Goal: Task Accomplishment & Management: Manage account settings

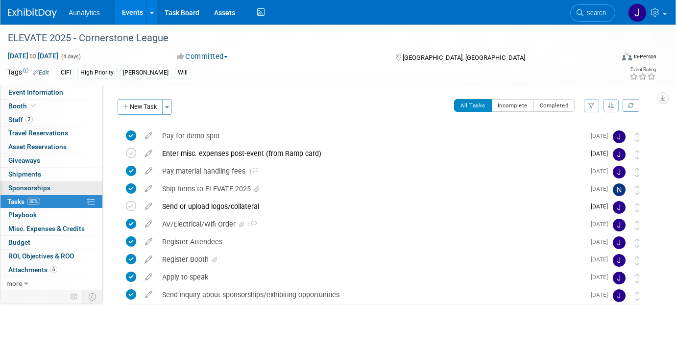
click at [44, 187] on span "Sponsorships 0" at bounding box center [29, 188] width 42 height 8
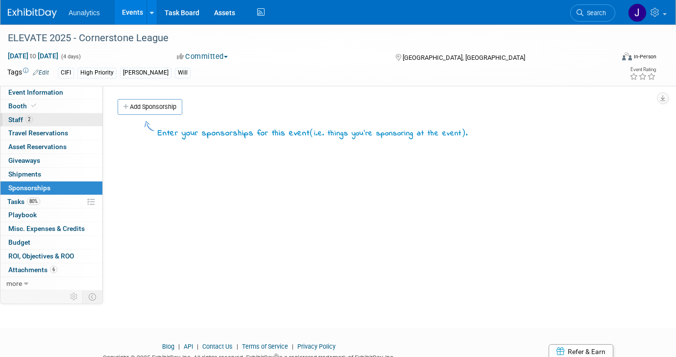
click at [56, 115] on link "2 Staff 2" at bounding box center [51, 119] width 102 height 13
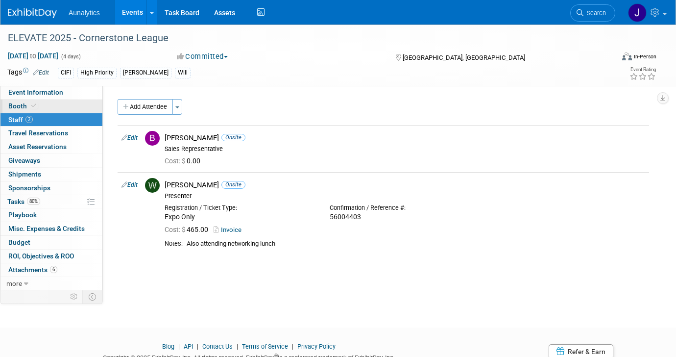
click at [57, 104] on link "Booth" at bounding box center [51, 105] width 102 height 13
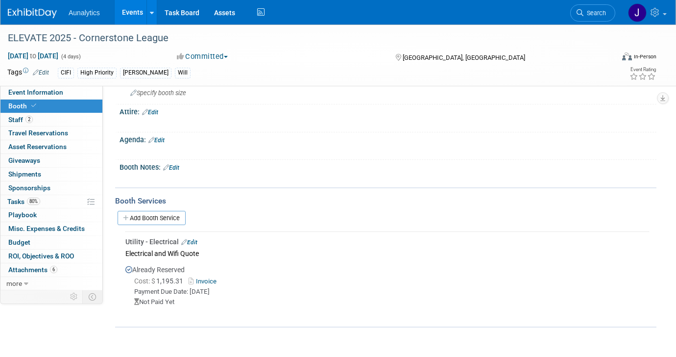
scroll to position [117, 0]
click at [64, 229] on span "Misc. Expenses & Credits 0" at bounding box center [46, 228] width 76 height 8
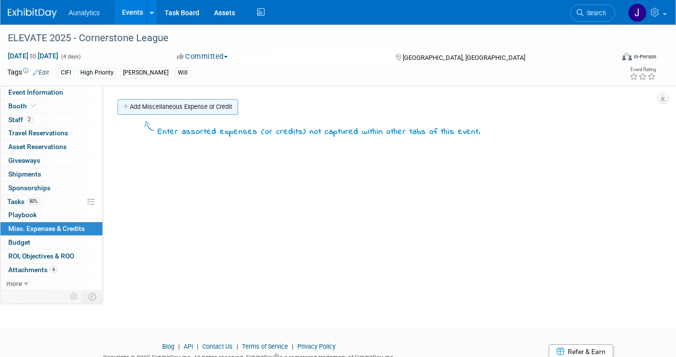
click at [189, 102] on link "Add Miscellaneous Expense or Credit" at bounding box center [178, 107] width 120 height 16
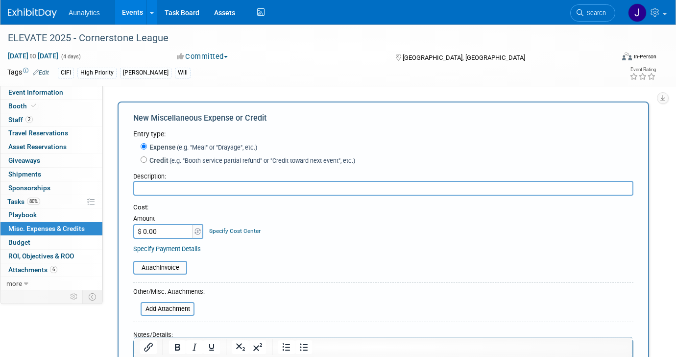
click at [201, 186] on input "text" at bounding box center [383, 188] width 500 height 15
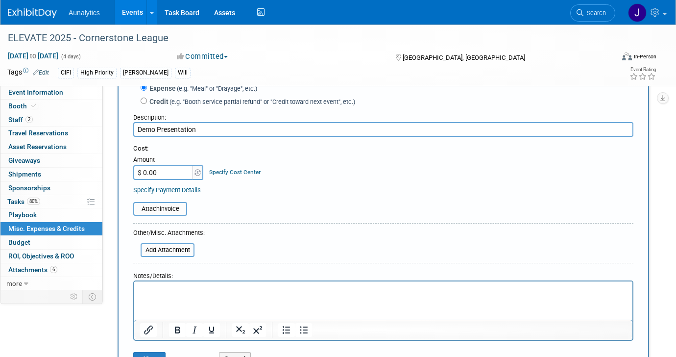
scroll to position [60, 0]
type input "Demo Presentation"
click at [184, 172] on input "$ 0.00" at bounding box center [163, 171] width 61 height 15
type input "$ 1,500.00"
click at [173, 210] on input "file" at bounding box center [128, 207] width 117 height 12
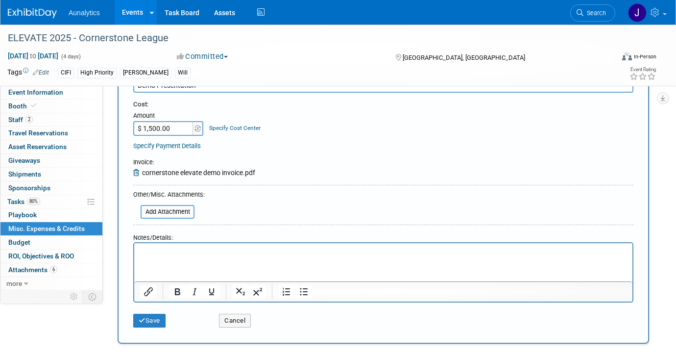
scroll to position [83, 0]
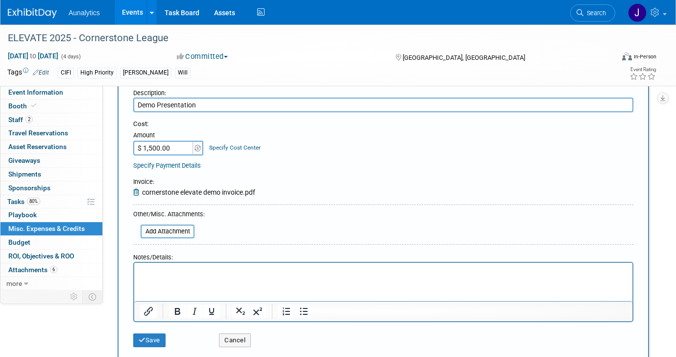
click at [247, 101] on input "Demo Presentation" at bounding box center [383, 104] width 500 height 15
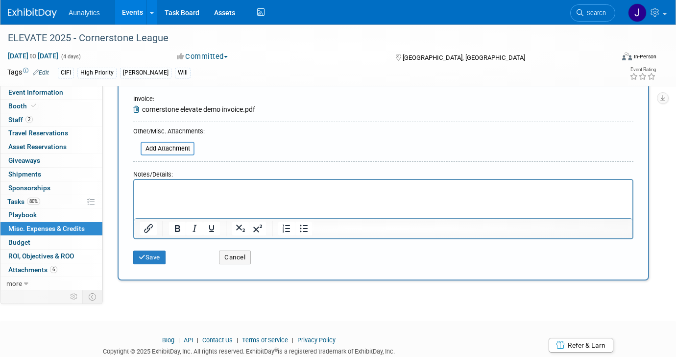
scroll to position [199, 0]
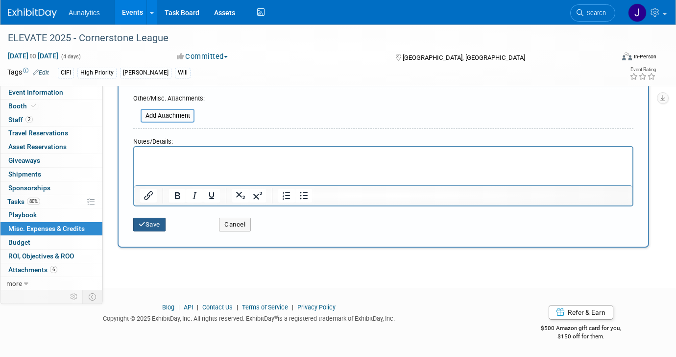
type input "Demo Presentation Fee"
click at [162, 223] on button "Save" at bounding box center [149, 224] width 32 height 14
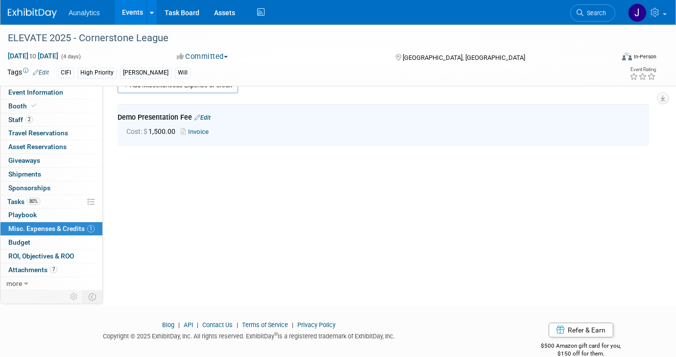
scroll to position [0, 0]
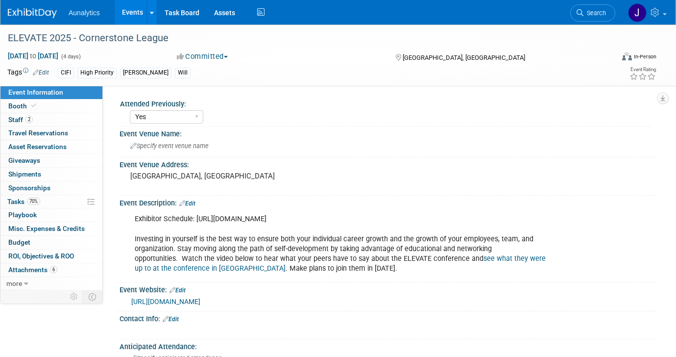
select select "Yes"
select select "Submitted"
